Goal: Navigation & Orientation: Find specific page/section

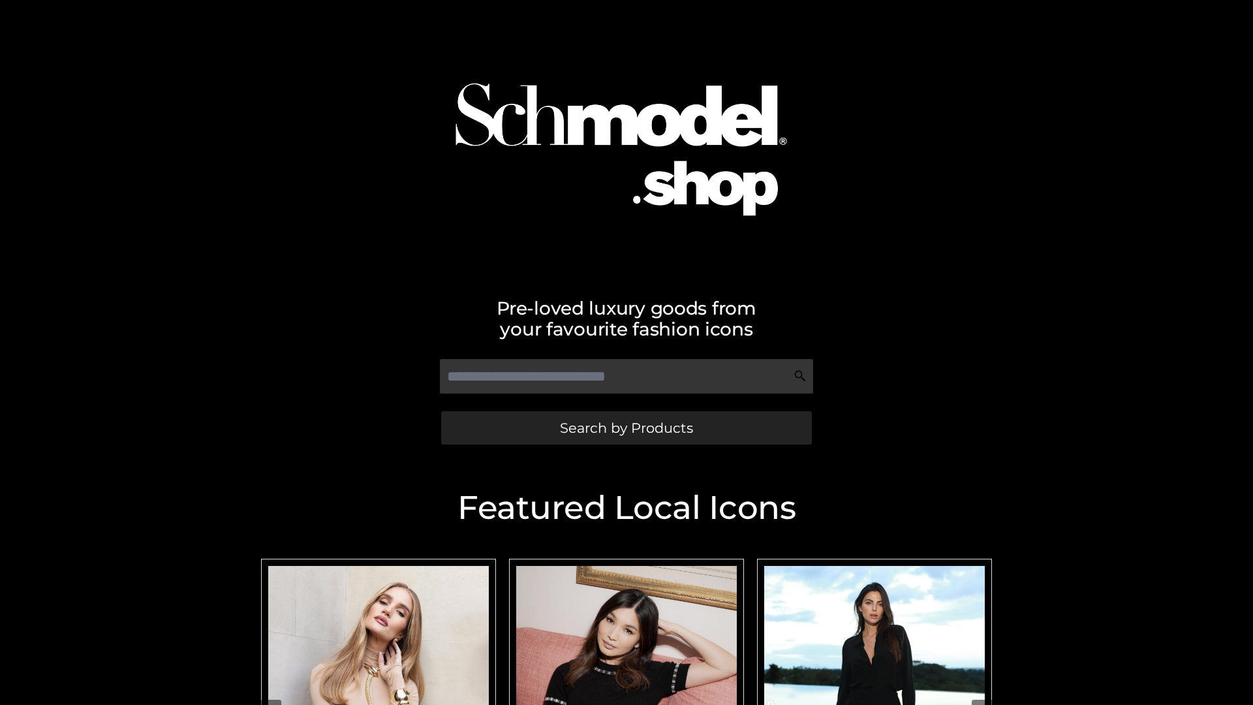
click at [626, 427] on span "Search by Products" at bounding box center [626, 428] width 133 height 14
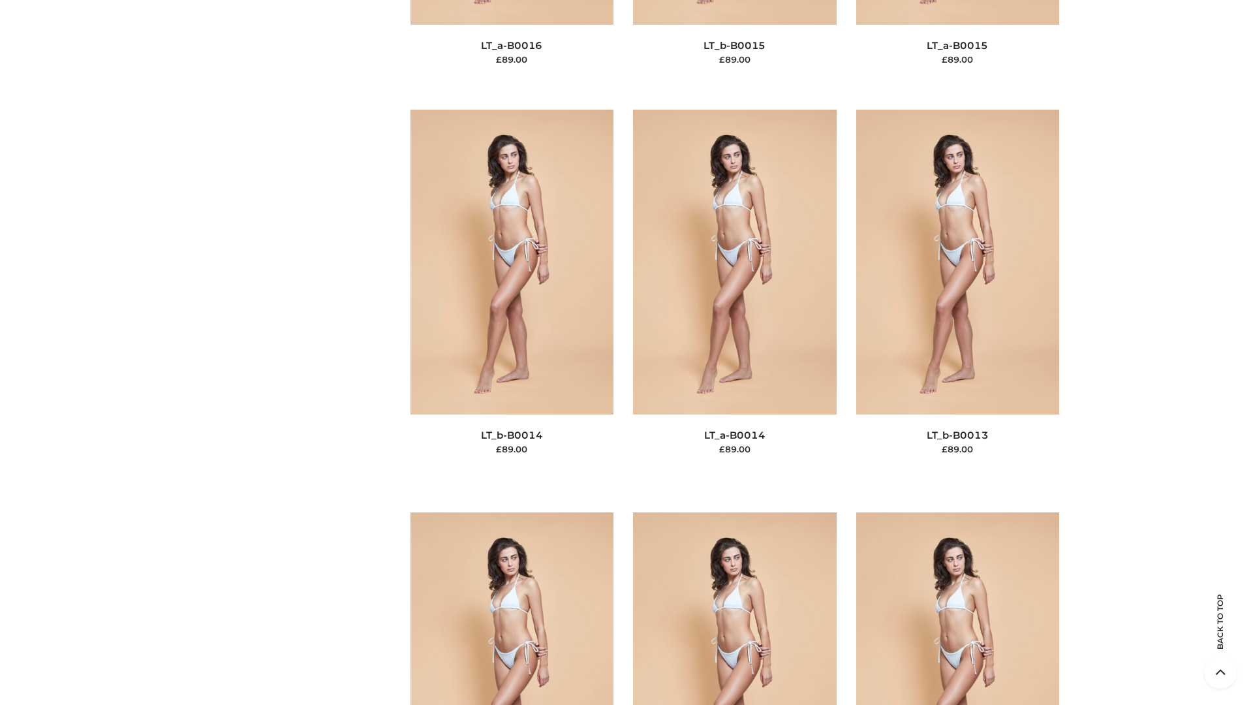
scroll to position [4641, 0]
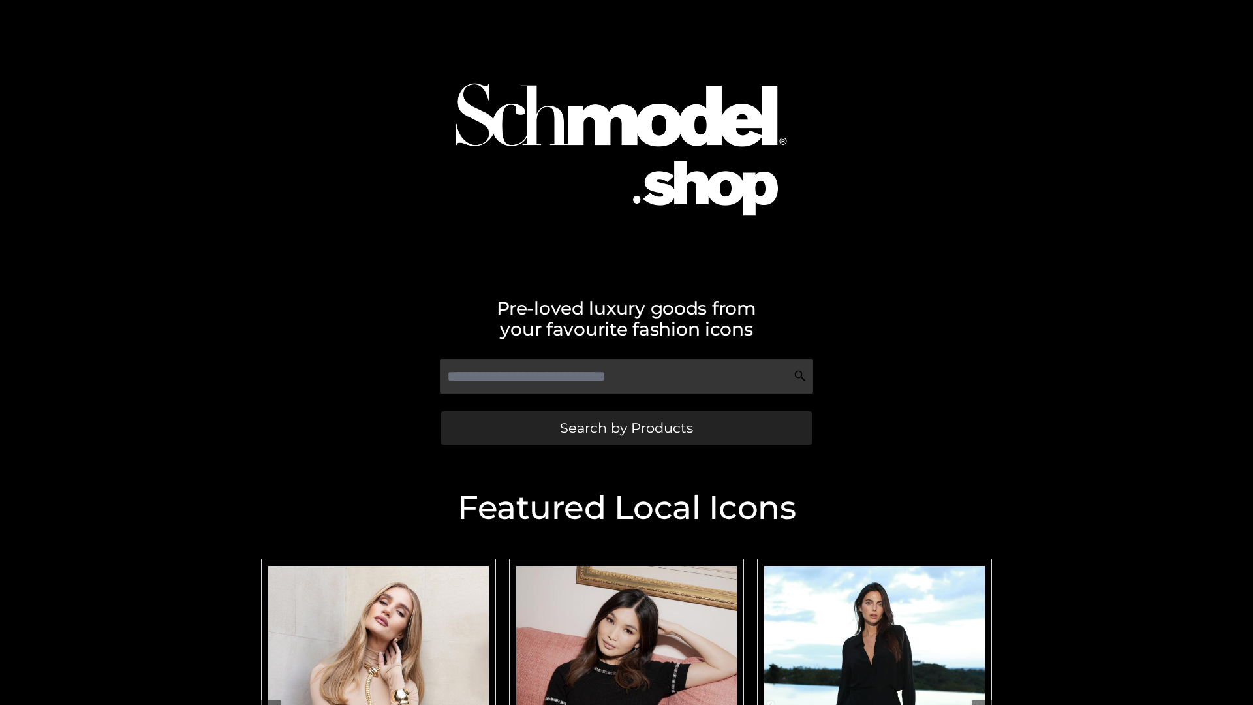
click at [626, 427] on span "Search by Products" at bounding box center [626, 428] width 133 height 14
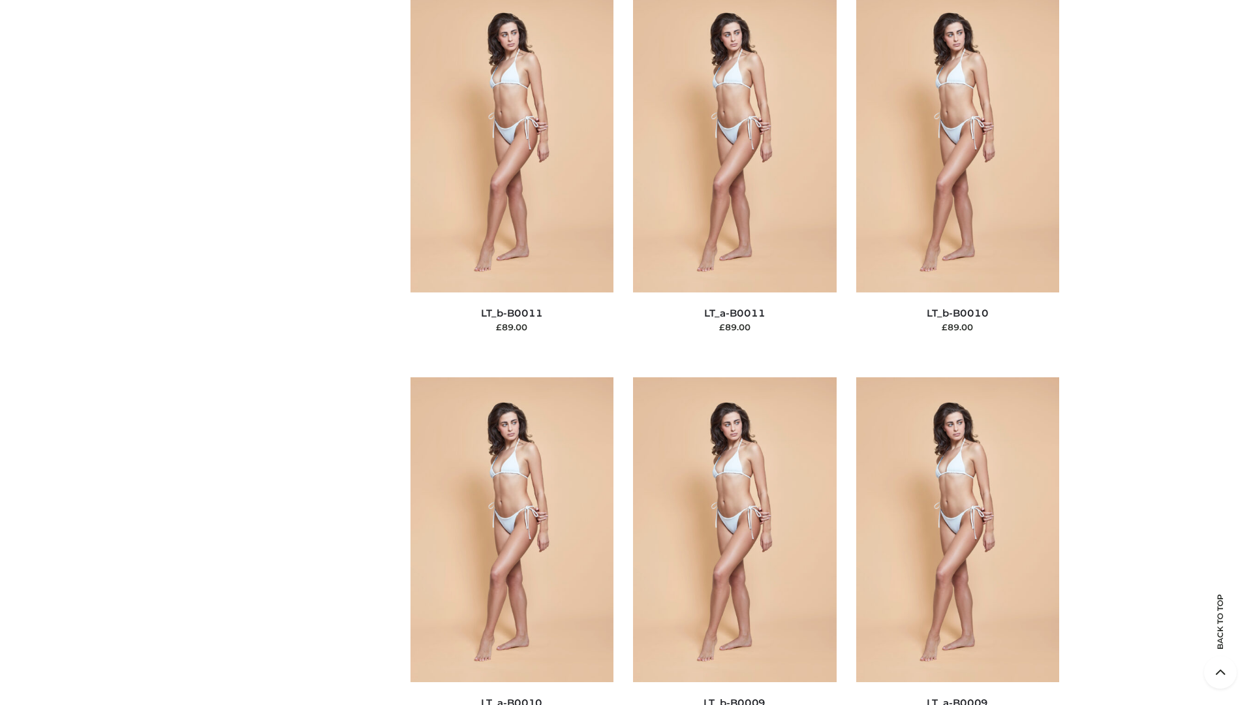
scroll to position [5861, 0]
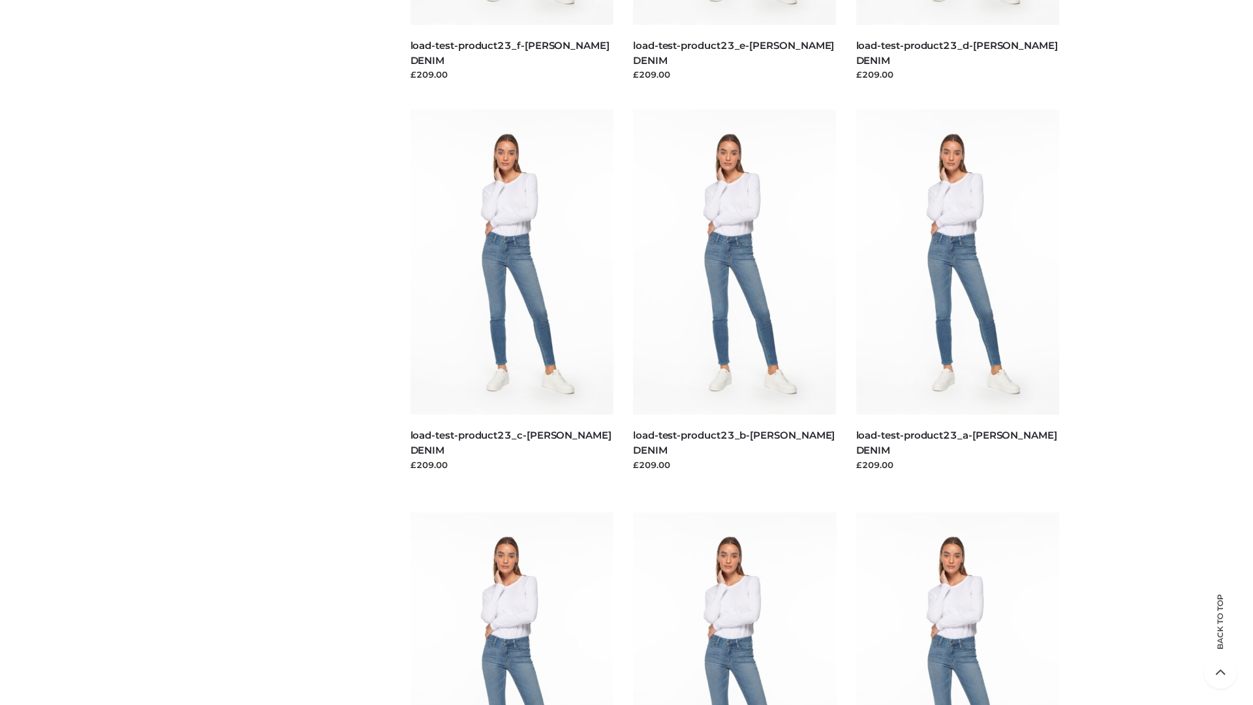
scroll to position [1145, 0]
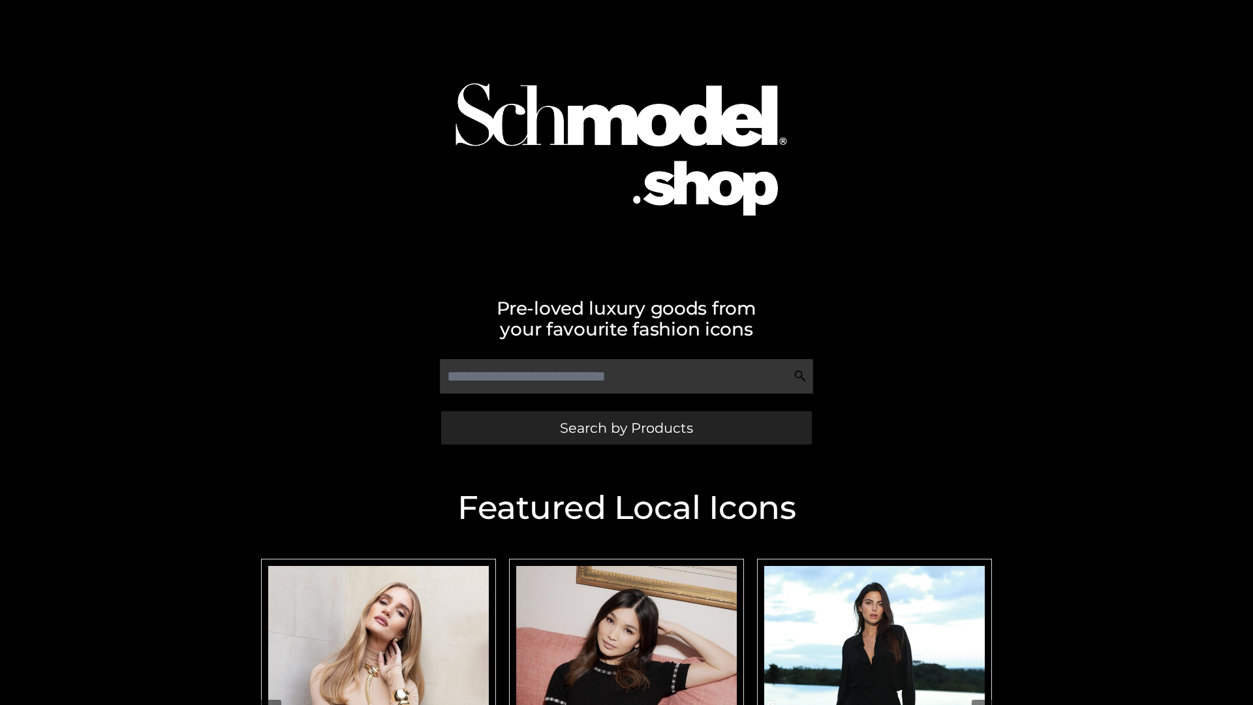
click at [626, 427] on span "Search by Products" at bounding box center [626, 428] width 133 height 14
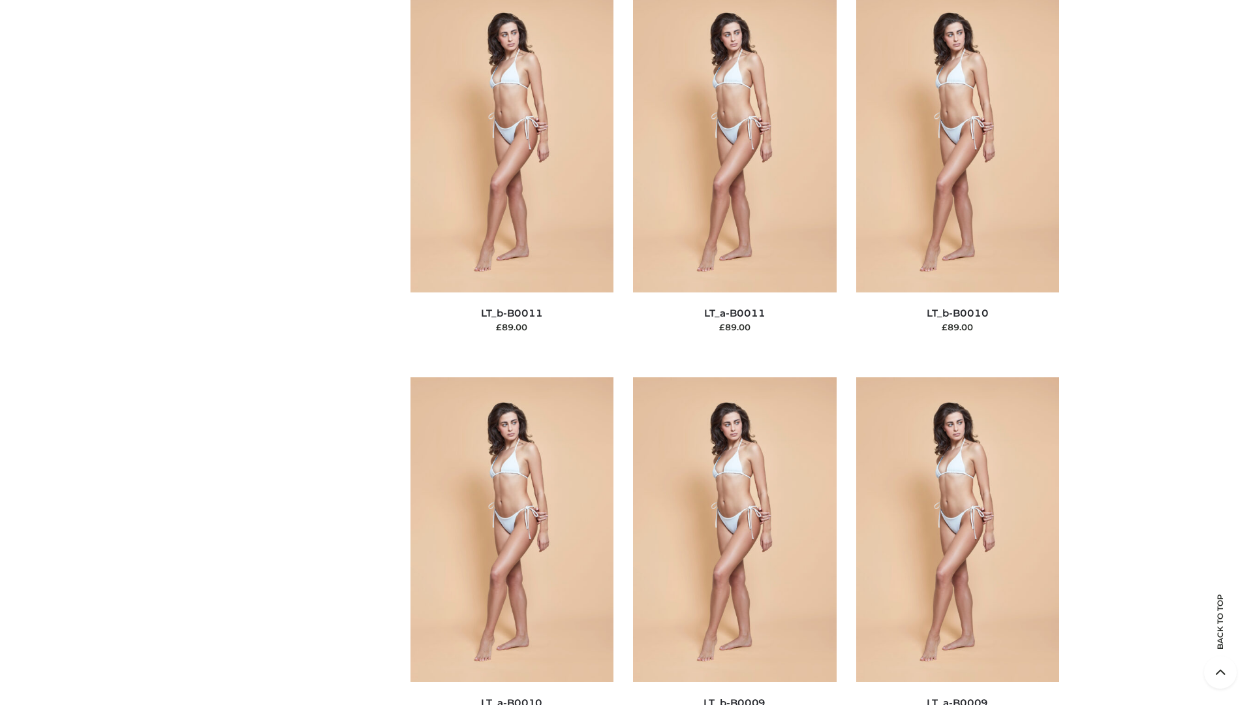
scroll to position [5861, 0]
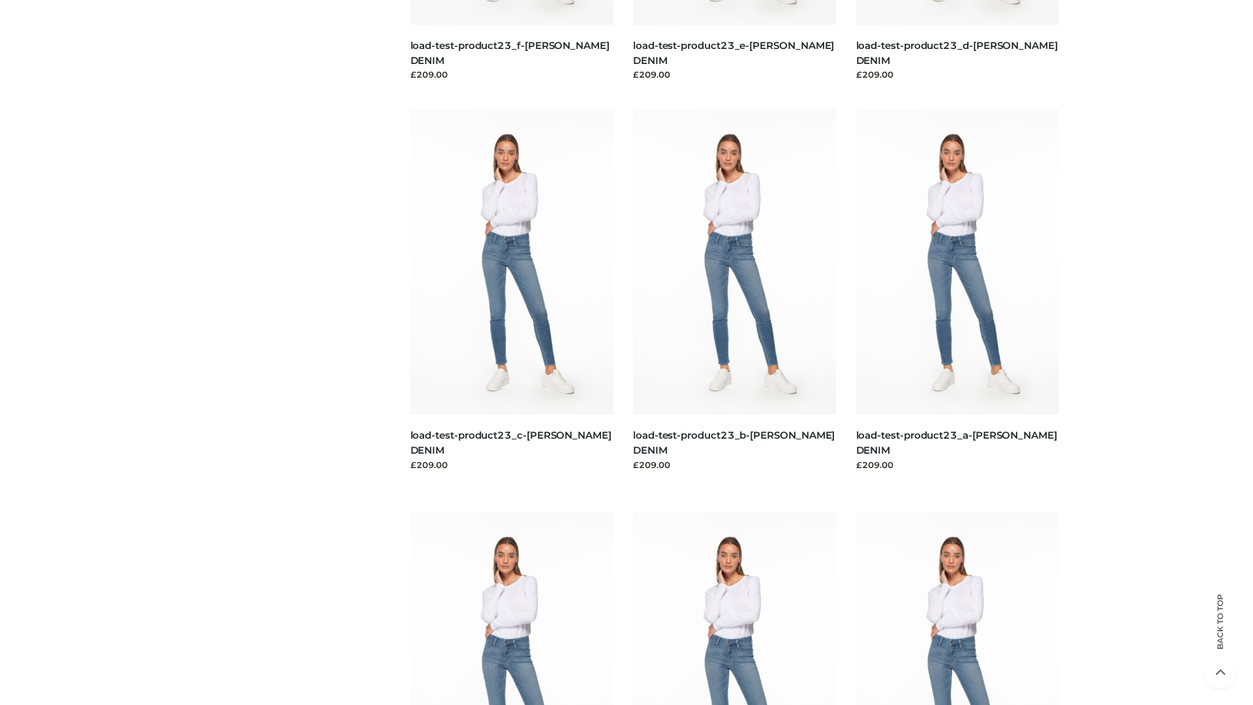
scroll to position [1145, 0]
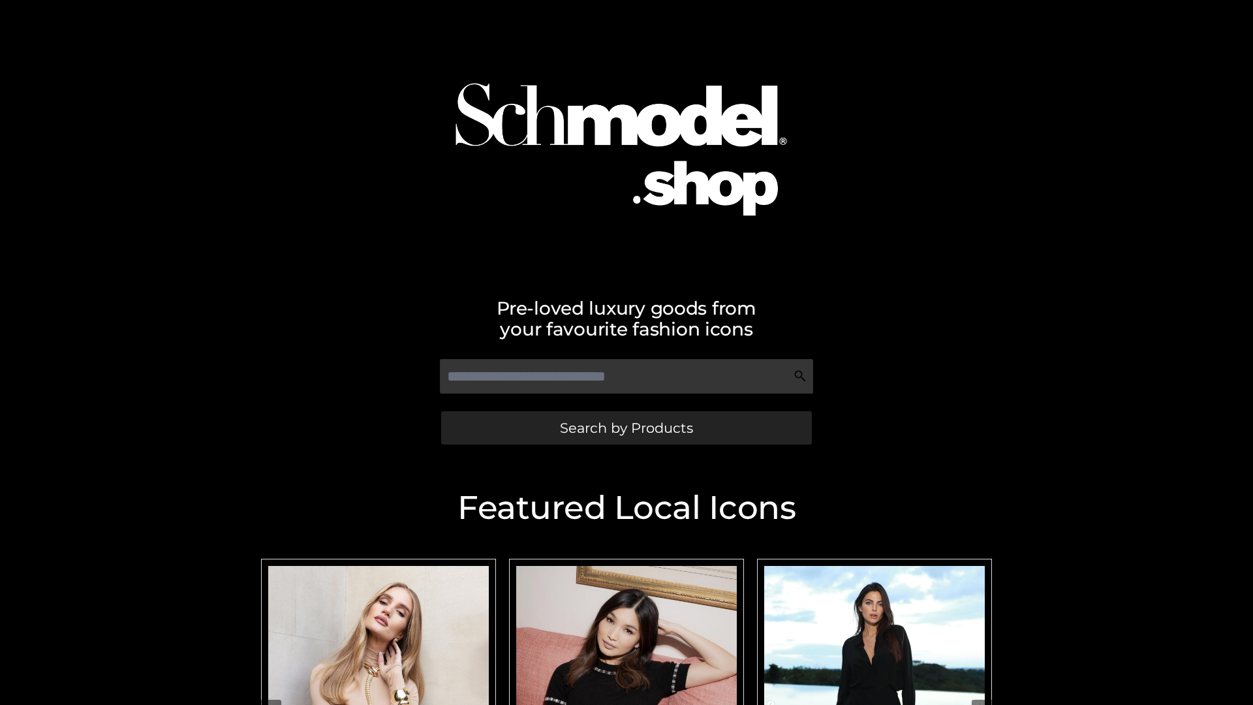
click at [626, 427] on span "Search by Products" at bounding box center [626, 428] width 133 height 14
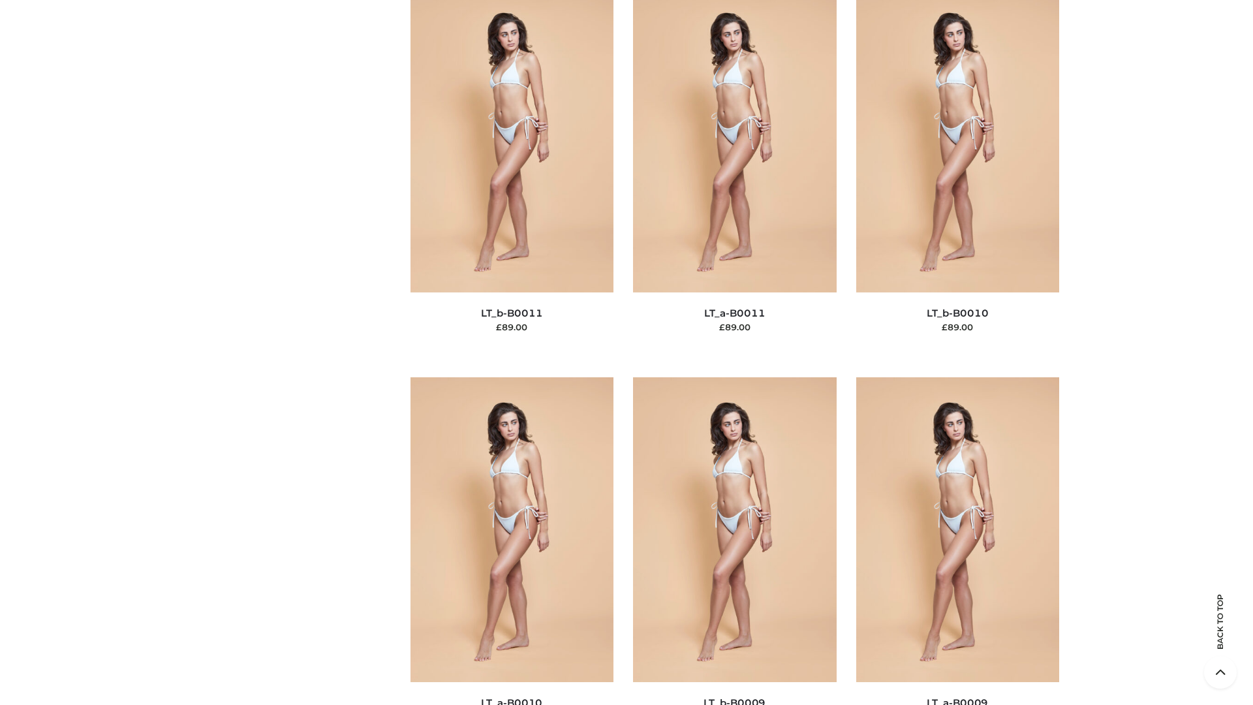
scroll to position [5861, 0]
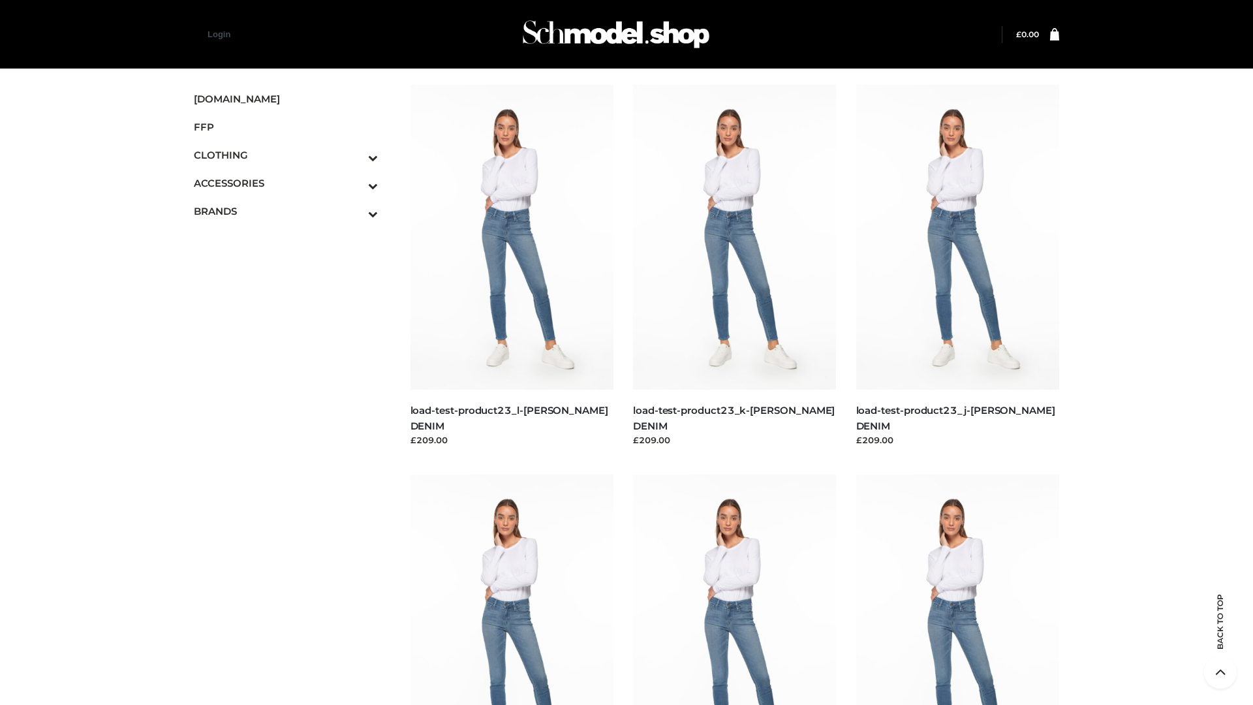
scroll to position [1145, 0]
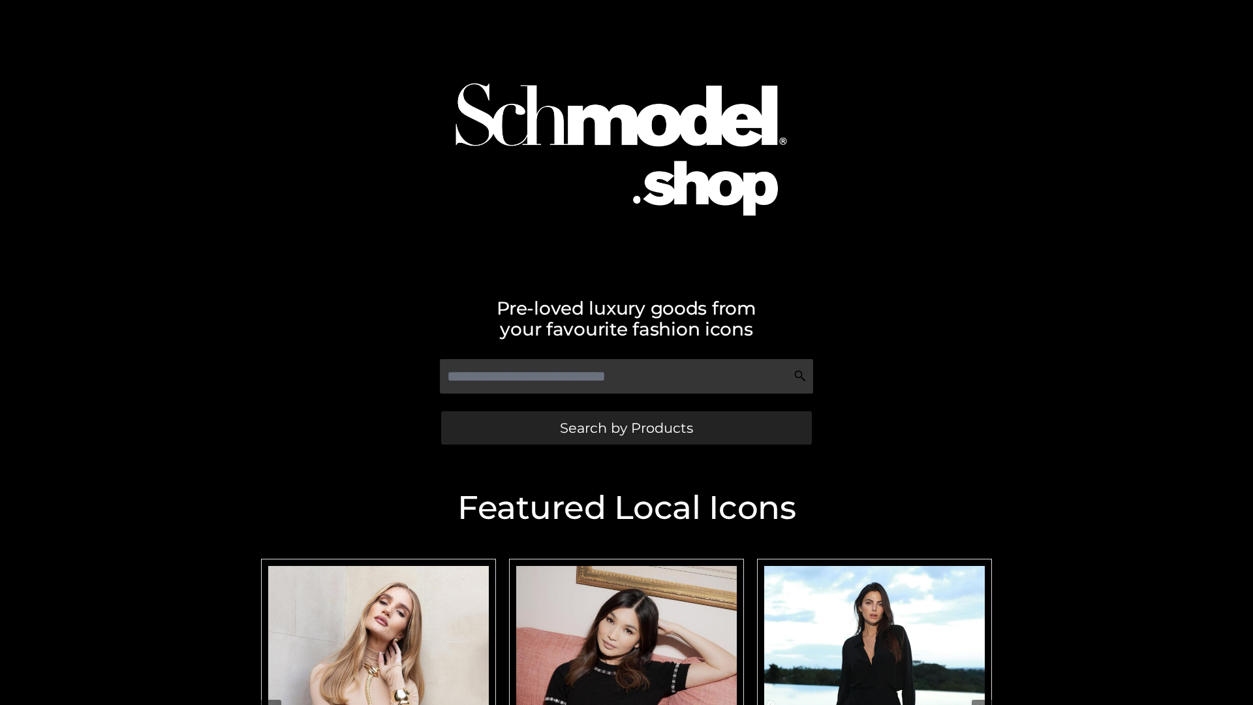
click at [626, 427] on span "Search by Products" at bounding box center [626, 428] width 133 height 14
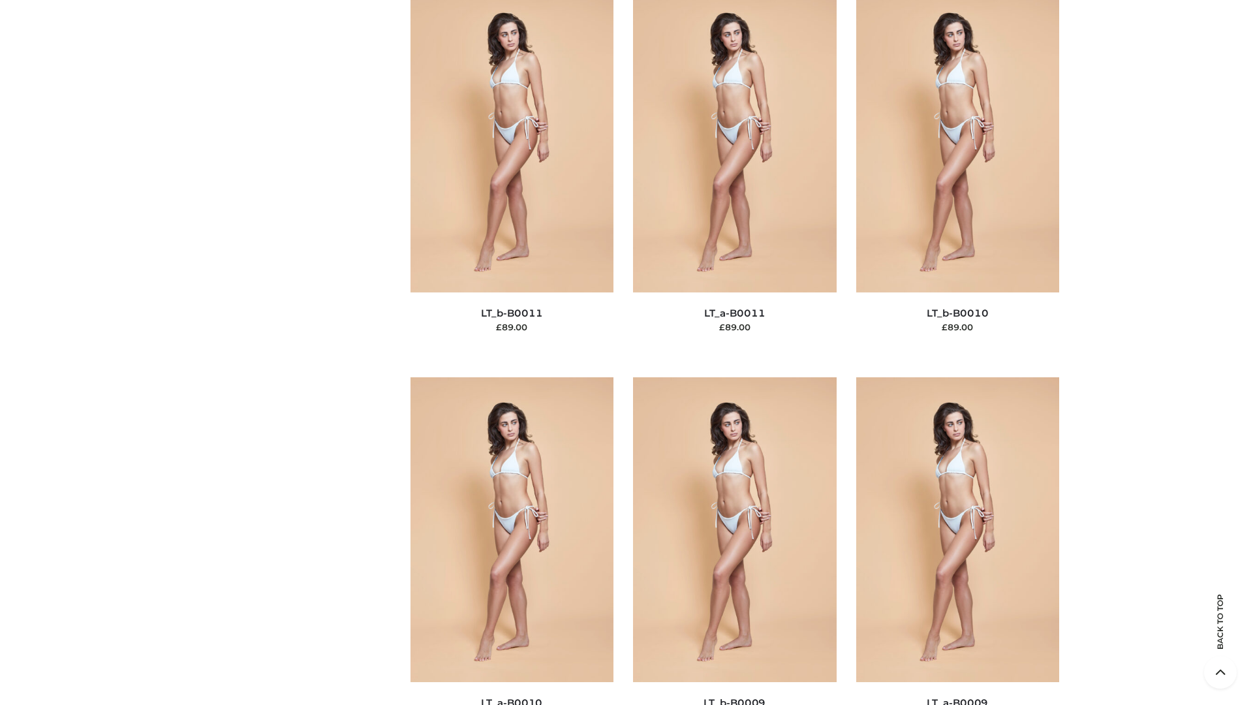
scroll to position [5861, 0]
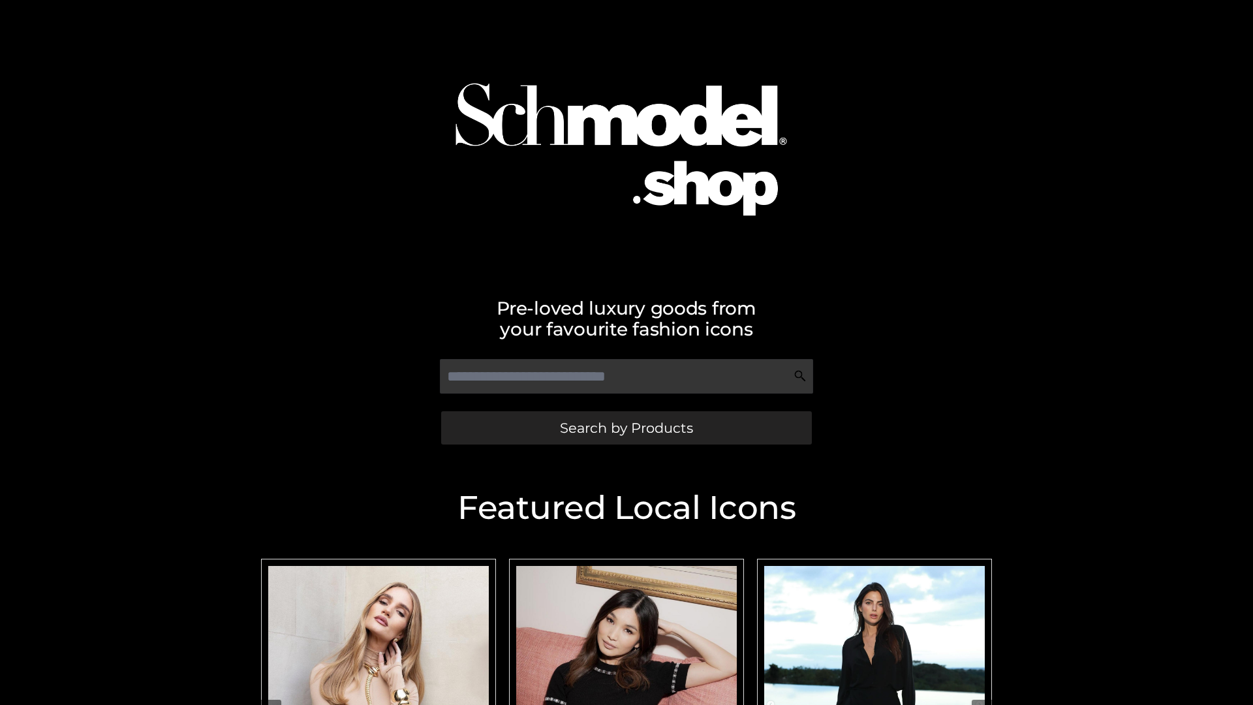
click at [626, 427] on span "Search by Products" at bounding box center [626, 428] width 133 height 14
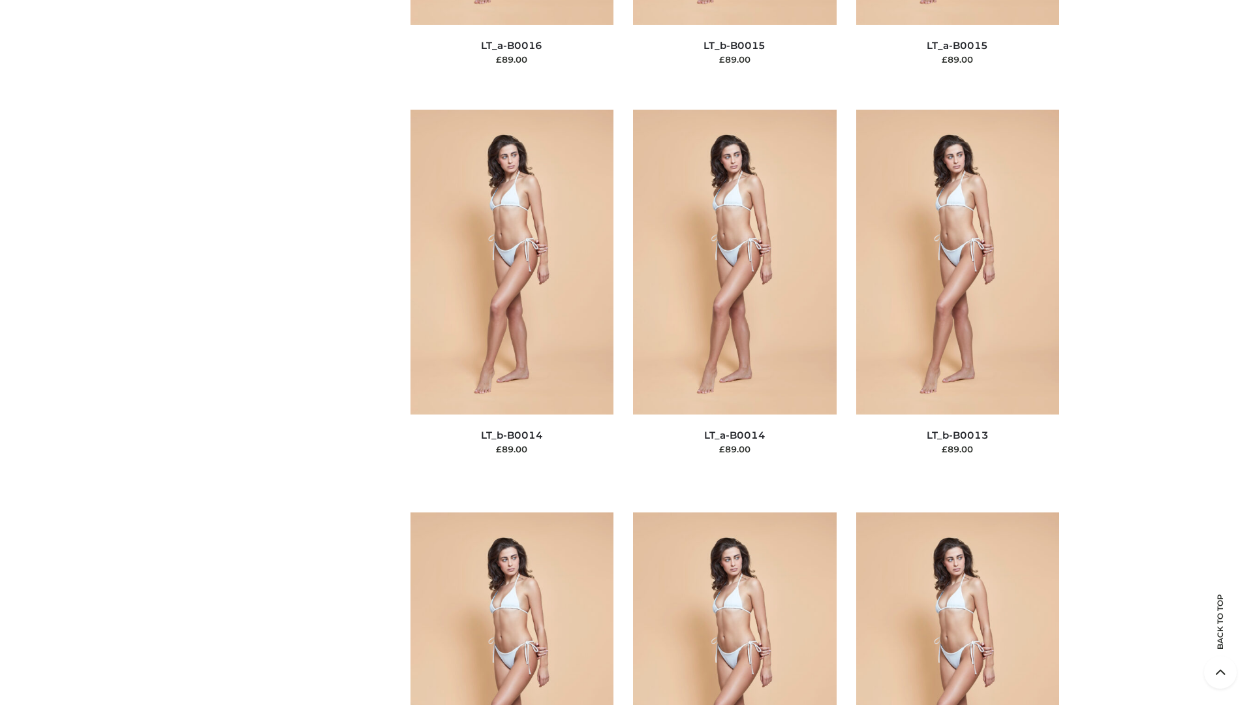
scroll to position [4641, 0]
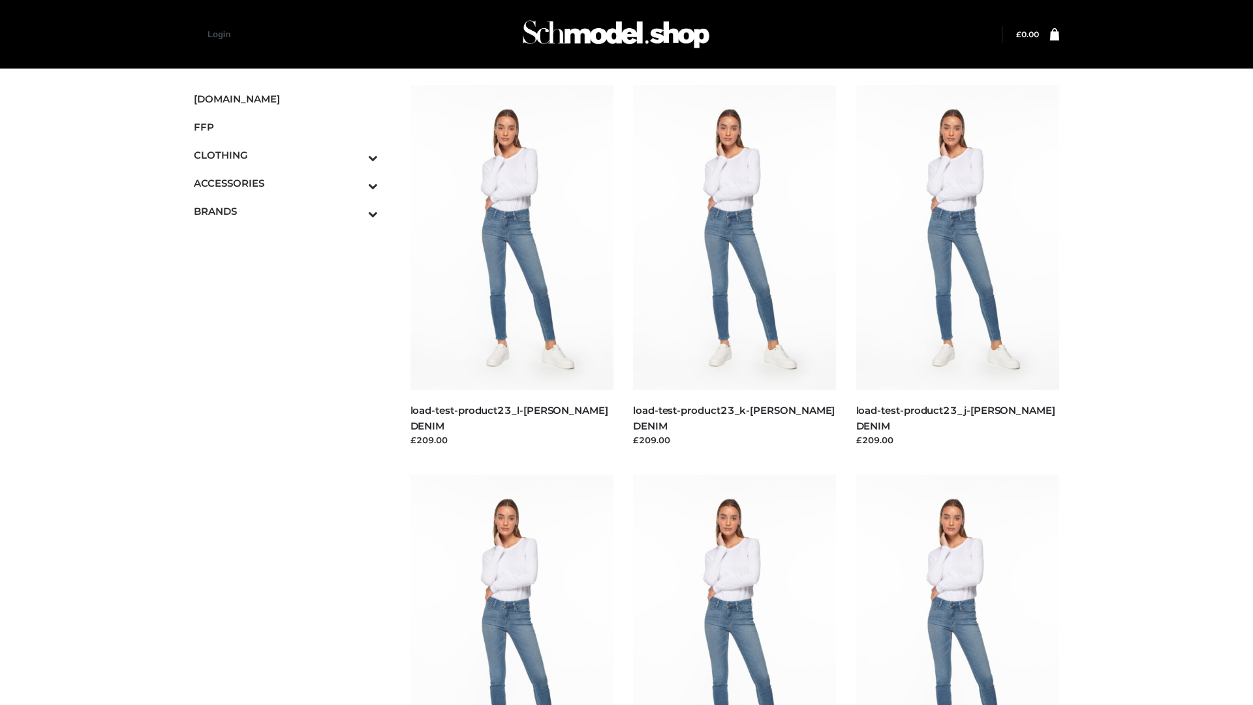
scroll to position [1145, 0]
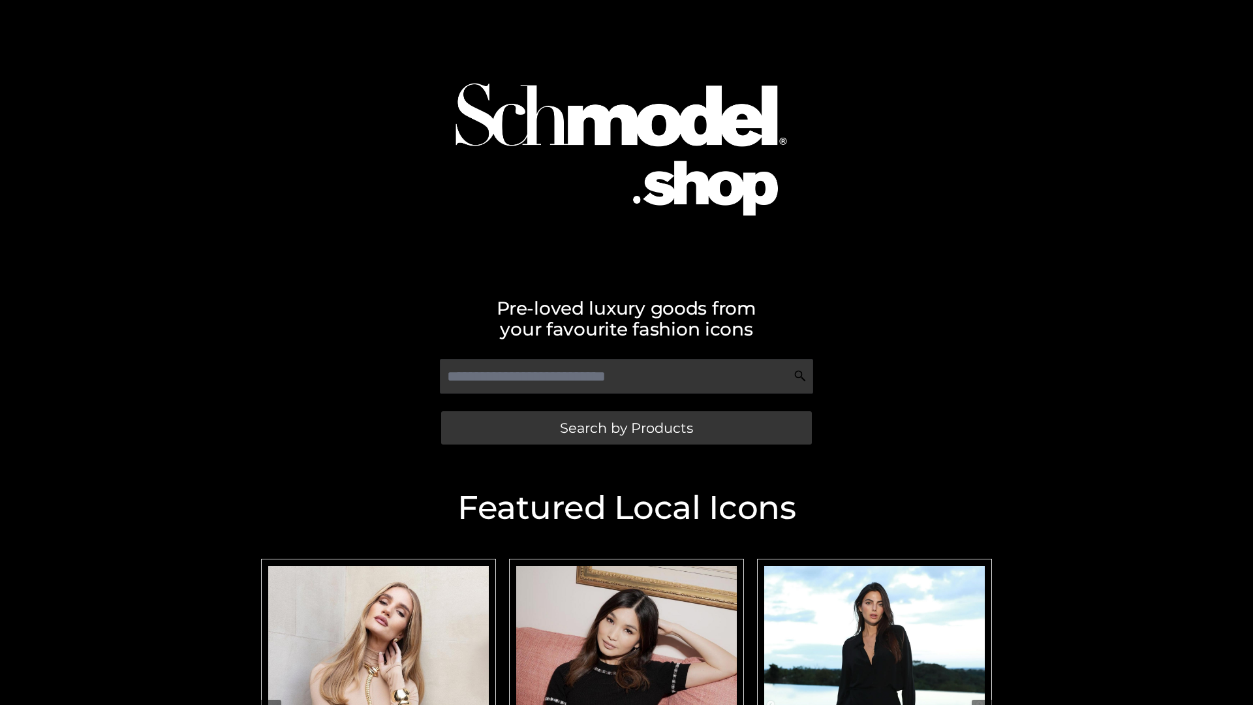
click at [626, 427] on span "Search by Products" at bounding box center [626, 428] width 133 height 14
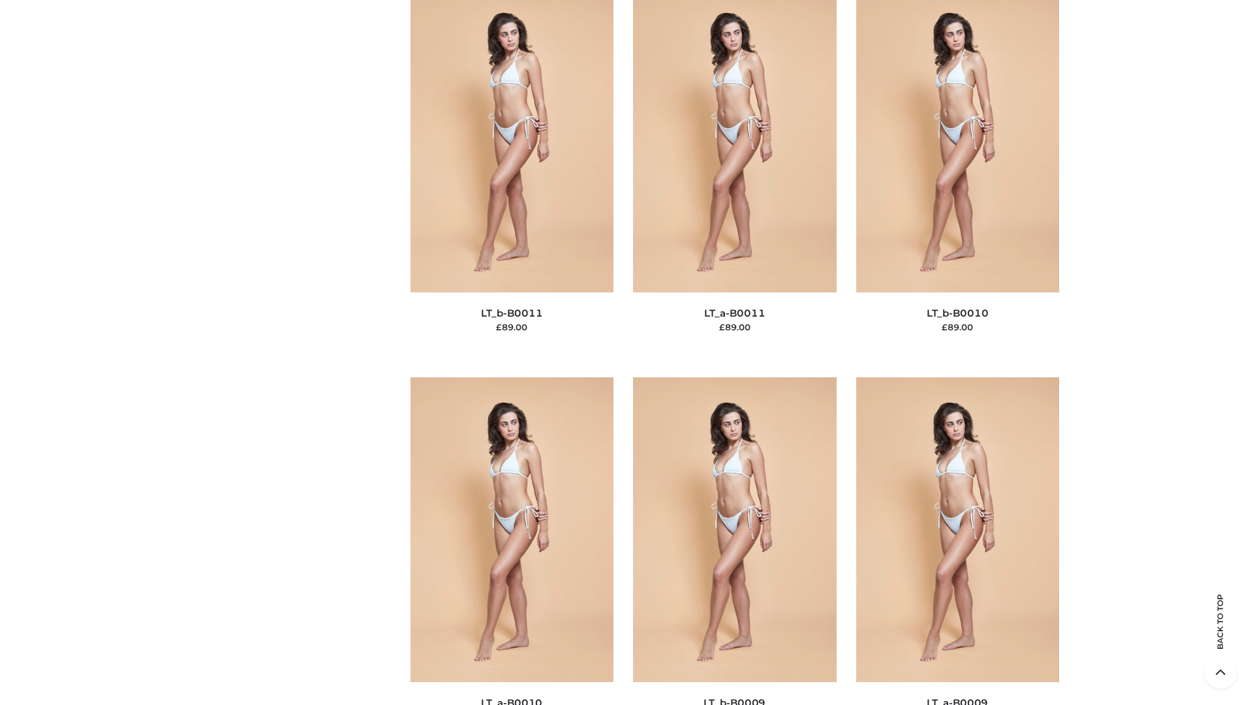
scroll to position [5861, 0]
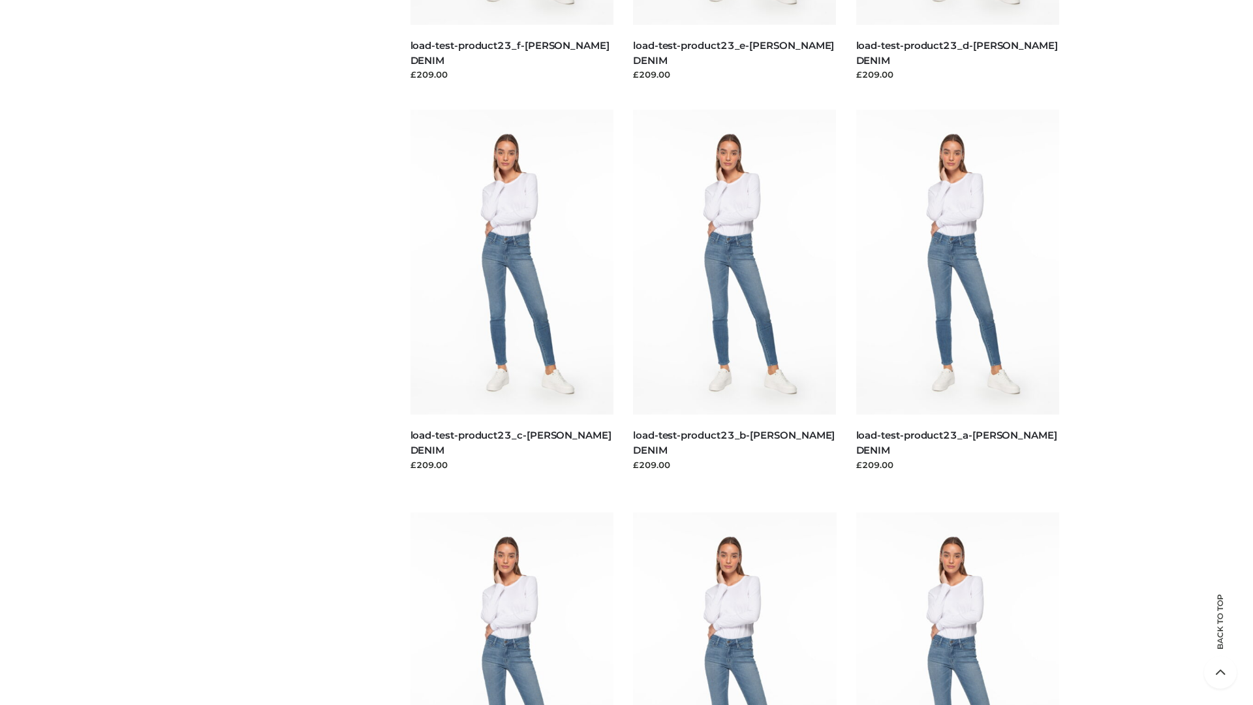
scroll to position [1145, 0]
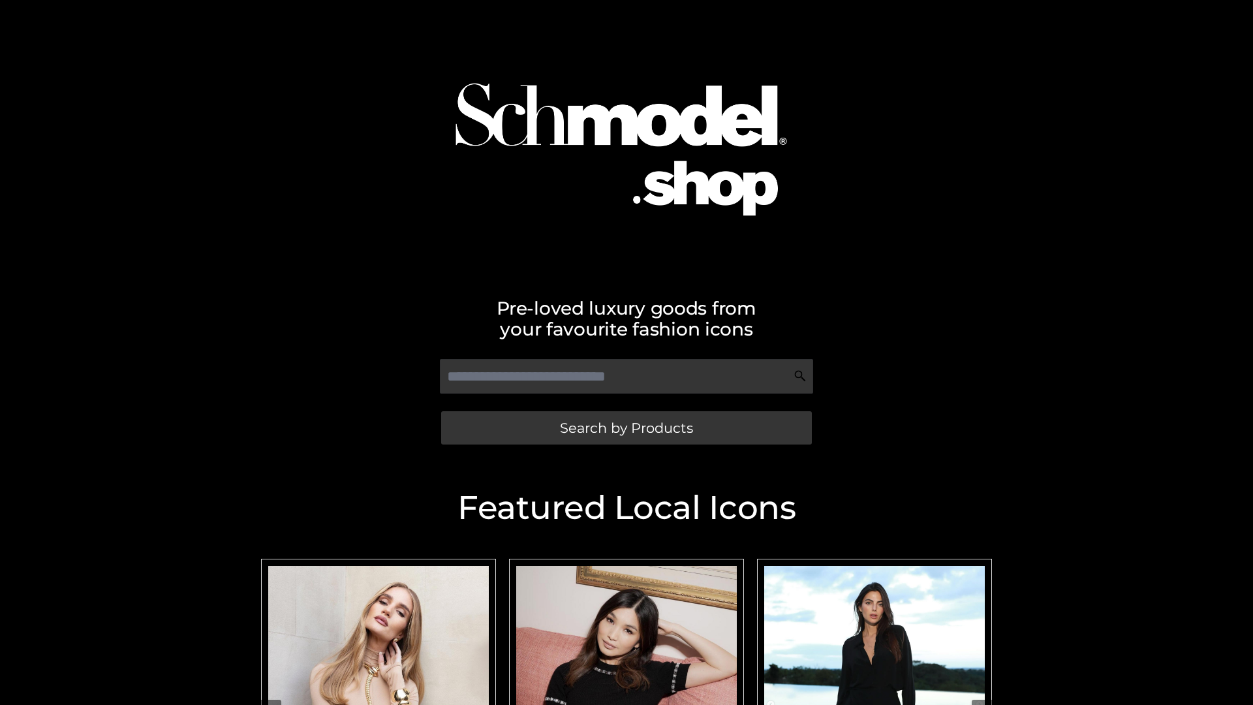
click at [626, 427] on span "Search by Products" at bounding box center [626, 428] width 133 height 14
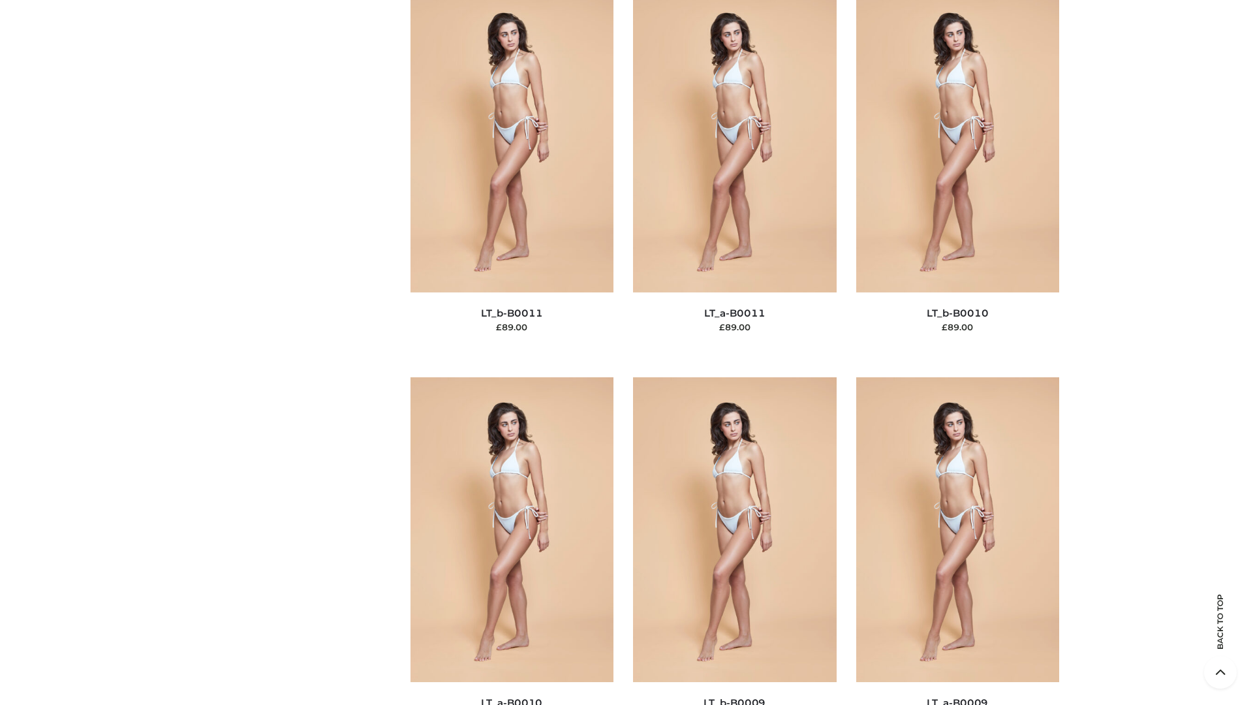
scroll to position [5861, 0]
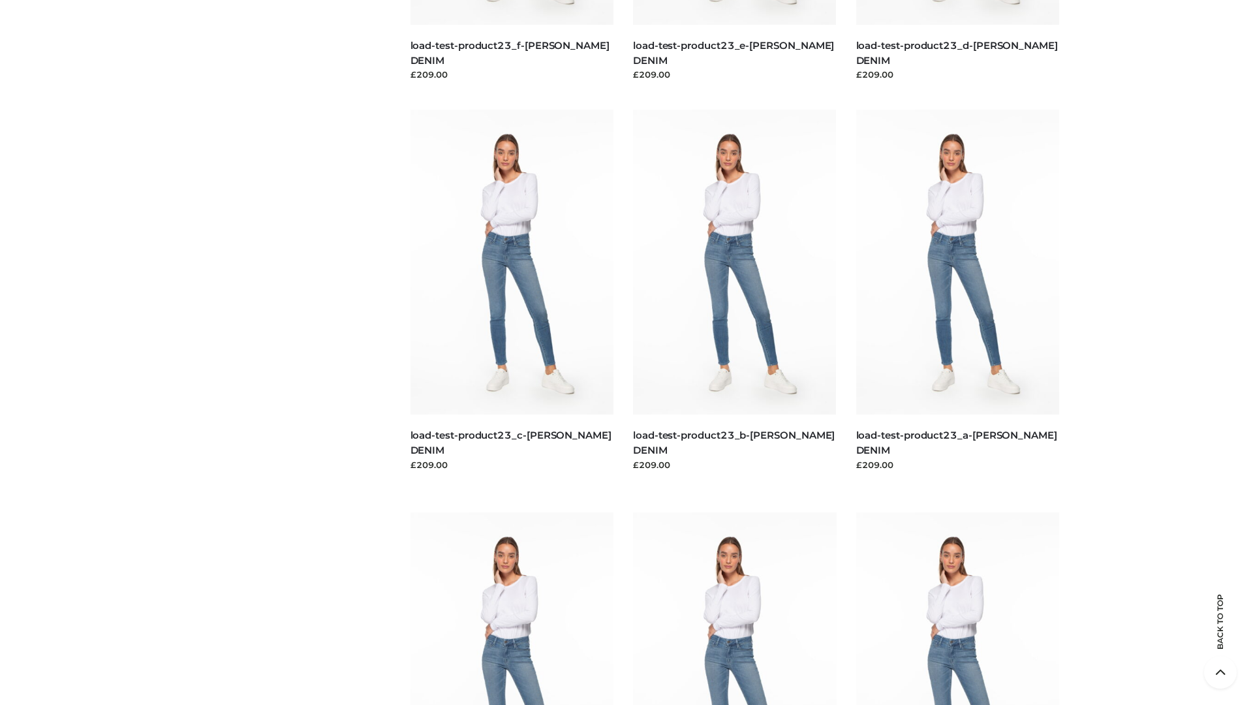
scroll to position [1145, 0]
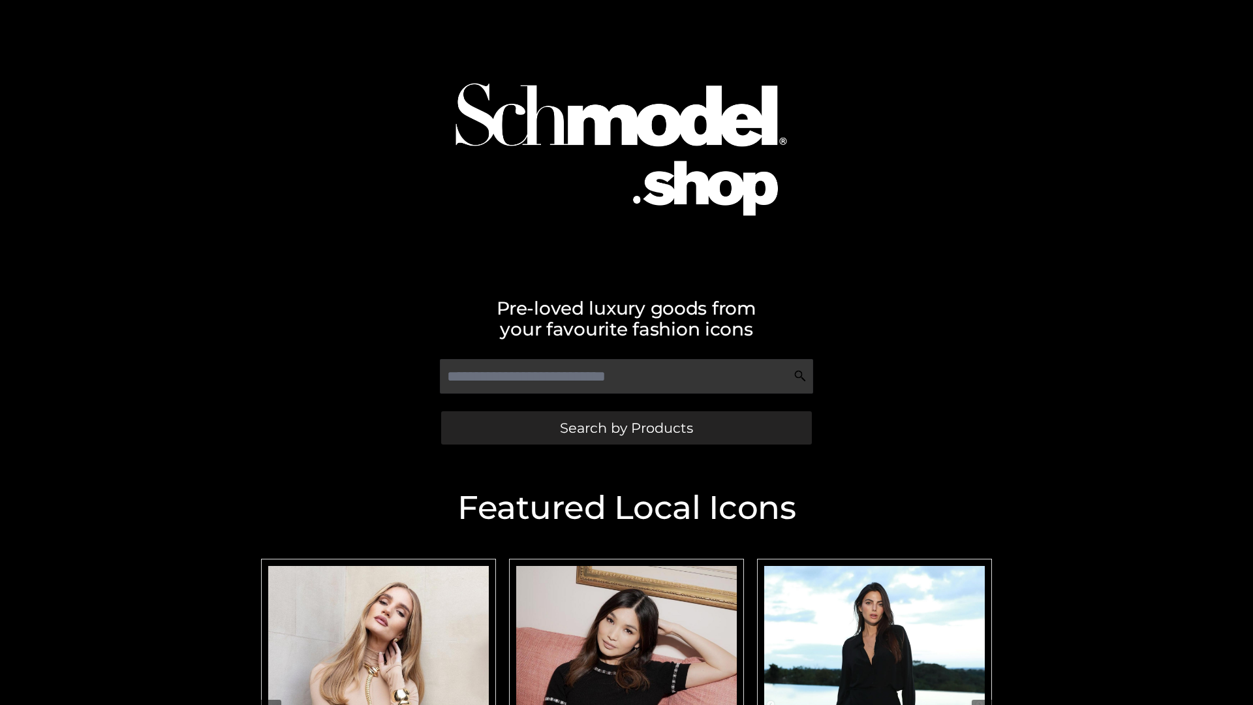
click at [626, 427] on span "Search by Products" at bounding box center [626, 428] width 133 height 14
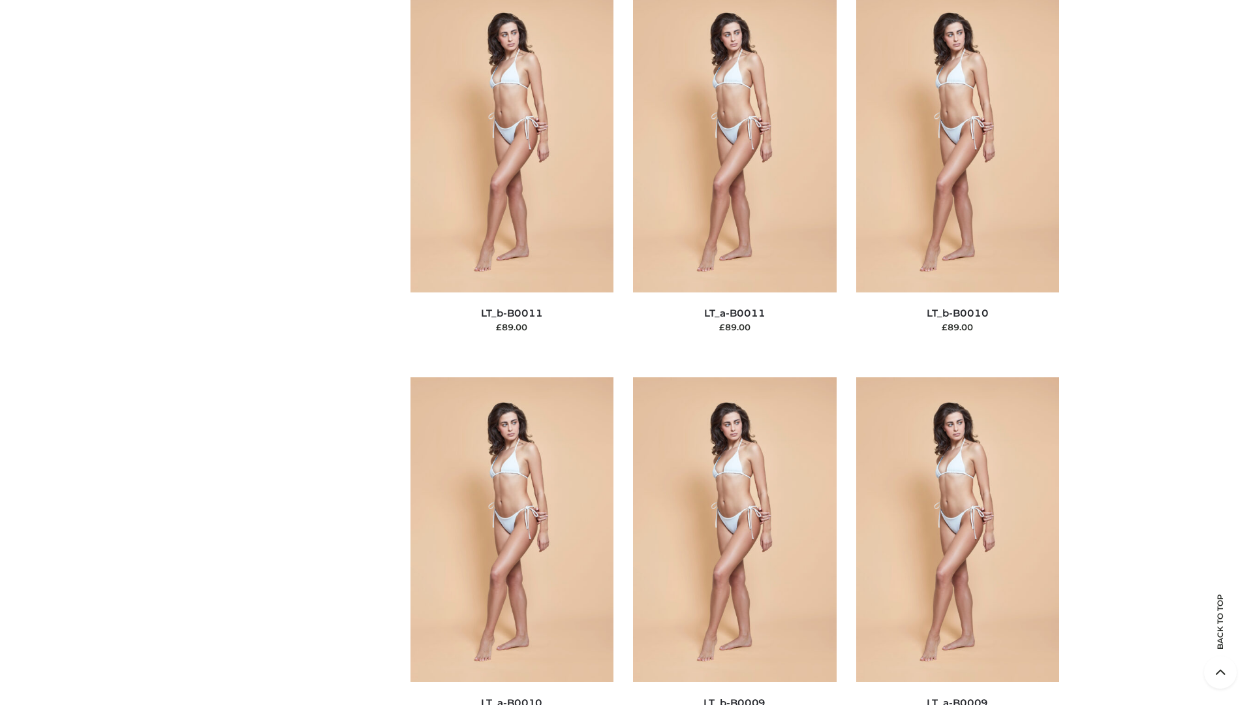
scroll to position [5861, 0]
